Goal: Communication & Community: Ask a question

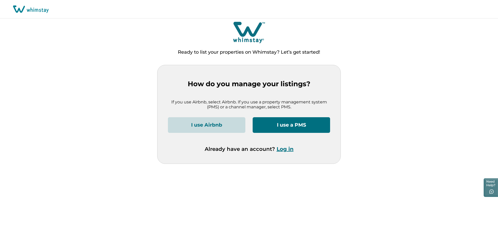
click at [293, 54] on p "Ready to list your properties on Whimstay? Let’s get started!" at bounding box center [249, 52] width 142 height 5
click at [288, 149] on button "Log in" at bounding box center [285, 149] width 17 height 6
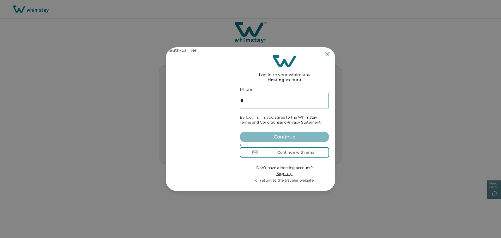
click at [280, 94] on input "**" at bounding box center [284, 101] width 89 height 16
click at [302, 153] on div "Continue with email" at bounding box center [296, 152] width 39 height 4
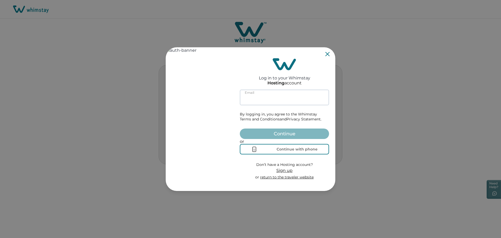
click at [273, 91] on input at bounding box center [284, 97] width 89 height 16
click at [277, 97] on input at bounding box center [284, 97] width 89 height 16
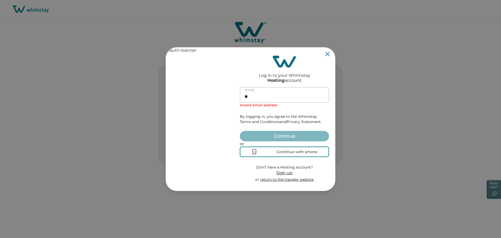
type input "*"
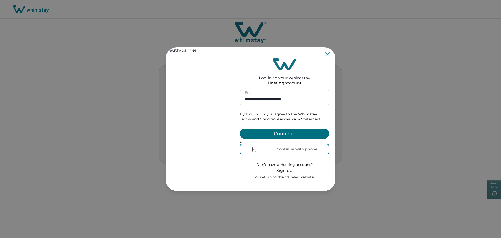
type input "**********"
click at [240, 128] on button "Continue" at bounding box center [284, 133] width 89 height 10
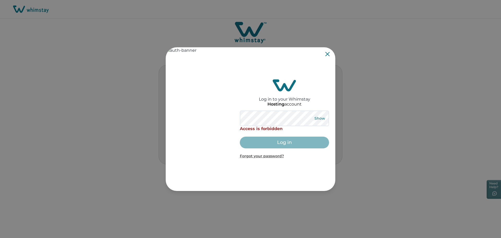
drag, startPoint x: 321, startPoint y: 118, endPoint x: 322, endPoint y: 121, distance: 2.9
click at [321, 118] on button "Show" at bounding box center [319, 118] width 19 height 7
click at [207, 125] on div "Log in to your Whimstay Hosting account Hide Access is forbidden Log in Forgot …" at bounding box center [251, 118] width 170 height 143
click at [314, 110] on div "Log in to your Whimstay Hosting account Hide Access is forbidden Log in Forgot …" at bounding box center [284, 118] width 89 height 139
click at [327, 55] on icon "Close" at bounding box center [327, 54] width 4 height 4
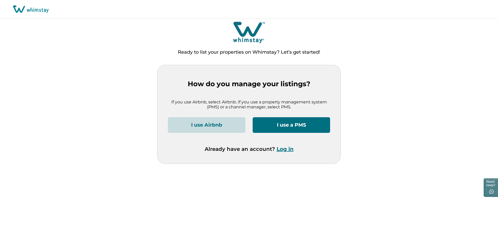
click at [244, 34] on icon at bounding box center [247, 29] width 28 height 15
click at [490, 190] on icon "button" at bounding box center [490, 192] width 5 height 5
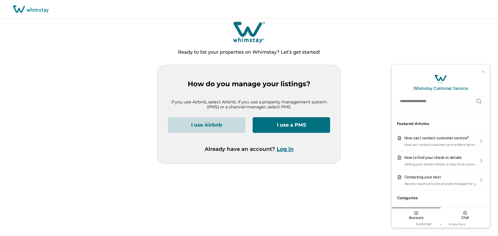
click at [465, 216] on p "Chat" at bounding box center [465, 217] width 8 height 4
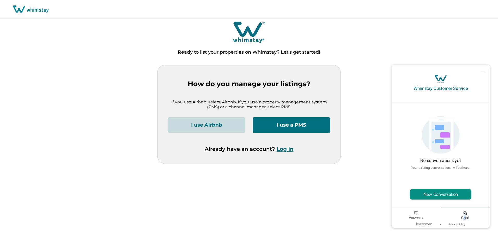
drag, startPoint x: 445, startPoint y: 197, endPoint x: 471, endPoint y: 196, distance: 25.8
click at [446, 197] on button "New Conversation" at bounding box center [441, 194] width 62 height 10
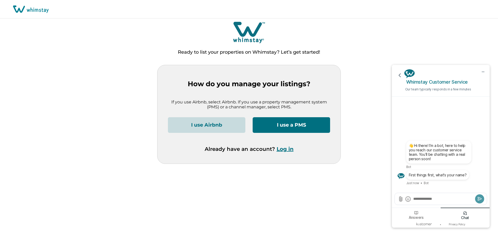
click at [428, 200] on textarea "Send a message" at bounding box center [443, 198] width 61 height 5
type textarea "**********"
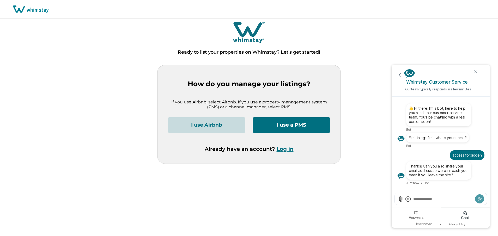
click at [430, 199] on textarea "Send a message" at bounding box center [443, 198] width 61 height 5
click at [478, 71] on icon "end chat" at bounding box center [476, 71] width 5 height 5
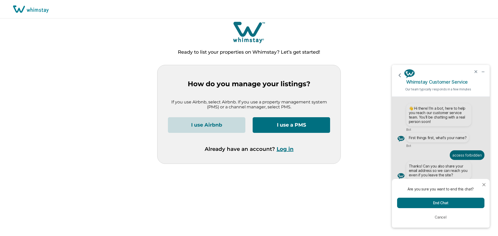
click at [450, 203] on button "End Chat" at bounding box center [440, 203] width 87 height 10
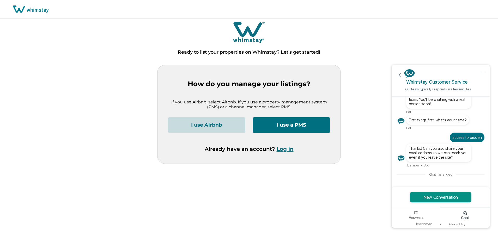
click at [453, 200] on button "New Conversation" at bounding box center [441, 197] width 62 height 10
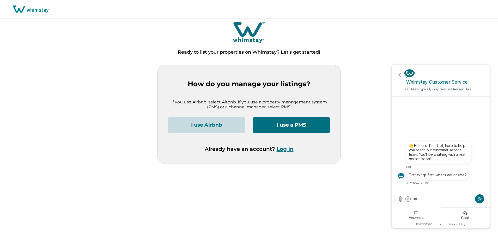
type textarea "****"
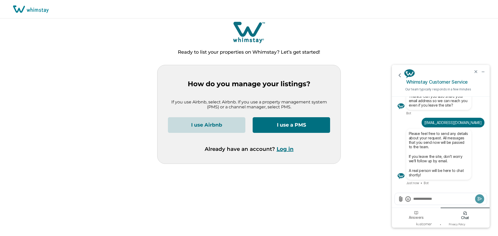
click at [440, 199] on textarea "Send a message" at bounding box center [443, 198] width 61 height 5
type textarea "**********"
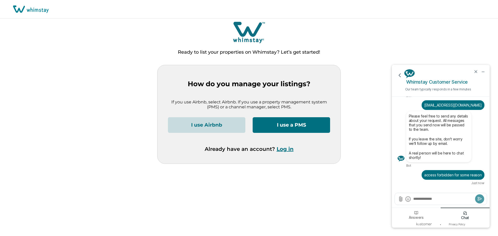
click at [207, 59] on div "Ready to list your properties on Whimstay? Let’s get started!" at bounding box center [249, 43] width 498 height 44
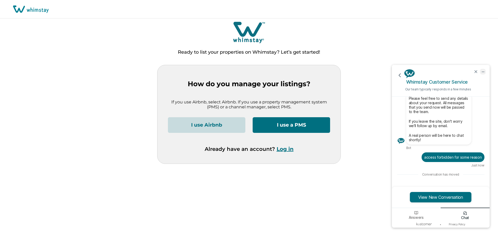
click at [483, 71] on icon "minimize chat widget" at bounding box center [483, 71] width 5 height 5
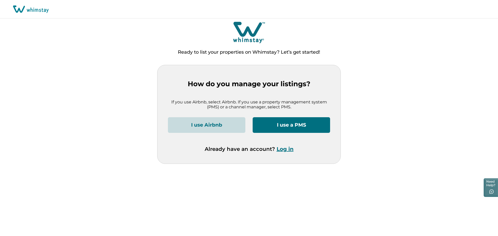
click at [282, 149] on button "Log in" at bounding box center [285, 149] width 17 height 6
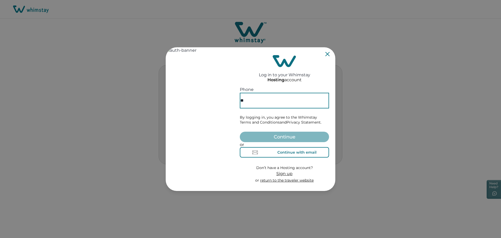
click at [292, 153] on div "Continue with email" at bounding box center [296, 152] width 39 height 4
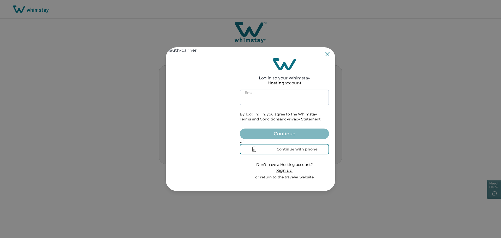
click at [269, 97] on input at bounding box center [284, 97] width 89 height 16
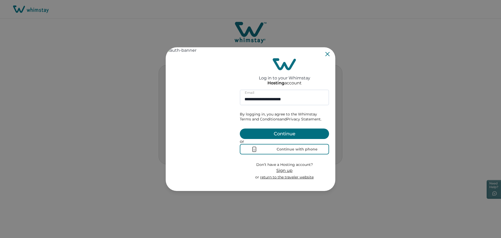
type input "**********"
click at [286, 117] on link "Privacy Statement." at bounding box center [303, 119] width 35 height 5
click at [294, 130] on button "Continue" at bounding box center [284, 133] width 89 height 10
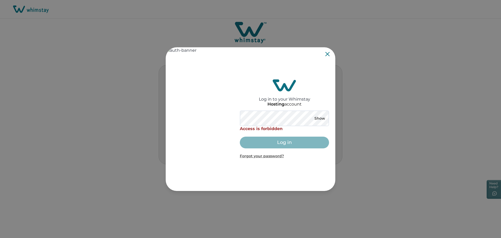
click at [326, 55] on icon "Close" at bounding box center [327, 54] width 4 height 4
